Goal: Check status: Check status

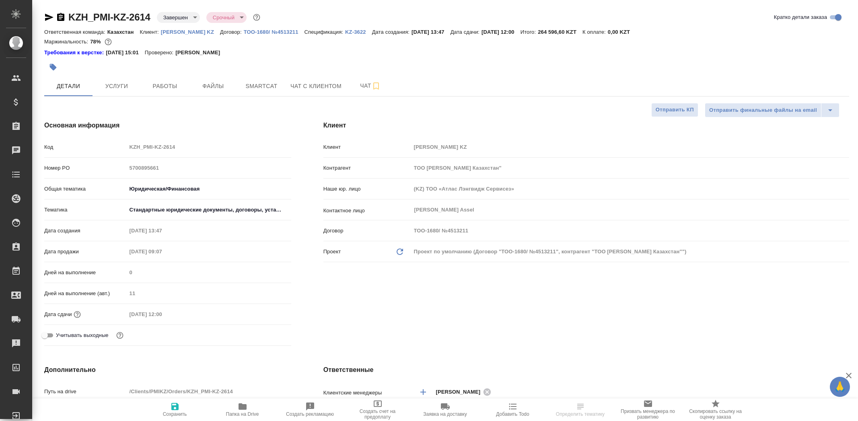
select select "RU"
type input "[PERSON_NAME]"
